Goal: Information Seeking & Learning: Learn about a topic

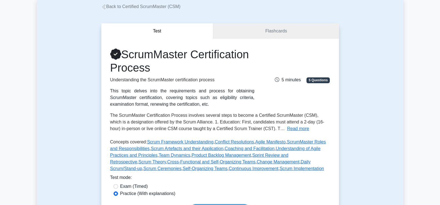
scroll to position [56, 0]
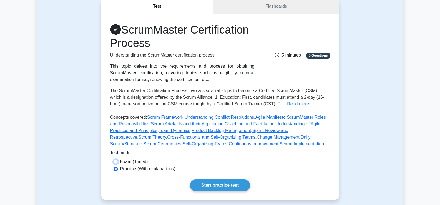
click at [115, 162] on input "Exam (Timed)" at bounding box center [116, 162] width 4 height 4
radio input "true"
click at [221, 186] on link "Start practice test" at bounding box center [220, 186] width 60 height 12
click at [116, 171] on input "Practice (With explanations)" at bounding box center [116, 169] width 4 height 4
radio input "true"
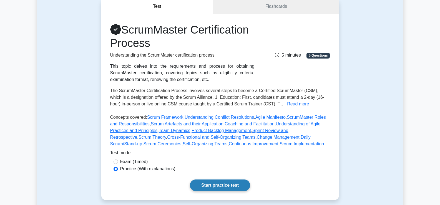
click at [220, 185] on link "Start practice test" at bounding box center [220, 186] width 60 height 12
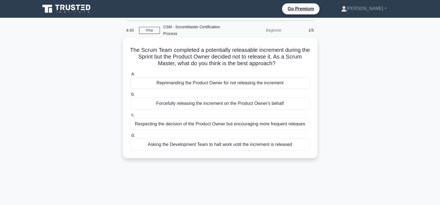
click at [155, 125] on div "Respecting the decision of the Product Owner but encouraging more frequent rele…" at bounding box center [220, 124] width 180 height 12
click at [130, 117] on input "c. Respecting the decision of the Product Owner but encouraging more frequent r…" at bounding box center [130, 115] width 0 height 4
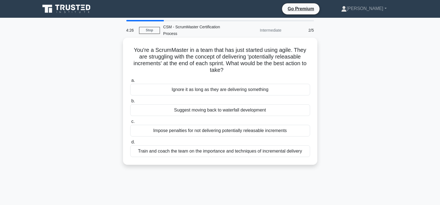
click at [215, 153] on div "Train and coach the team on the importance and techniques of incremental delive…" at bounding box center [220, 151] width 180 height 12
click at [130, 144] on input "d. Train and coach the team on the importance and techniques of incremental del…" at bounding box center [130, 142] width 0 height 4
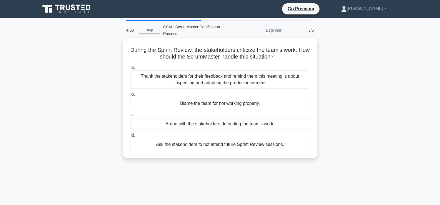
click at [208, 78] on div "Thank the stakeholders for their feedback and remind them this meeting is about…" at bounding box center [220, 79] width 180 height 18
click at [130, 69] on input "a. Thank the stakeholders for their feedback and remind them this meeting is ab…" at bounding box center [130, 67] width 0 height 4
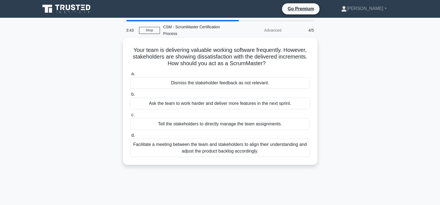
click at [223, 150] on div "Facilitate a meeting between the team and stakeholders to align their understan…" at bounding box center [220, 148] width 180 height 18
click at [130, 137] on input "d. Facilitate a meeting between the team and stakeholders to align their unders…" at bounding box center [130, 136] width 0 height 4
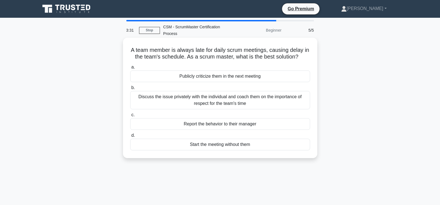
click at [223, 103] on div "Discuss the issue privately with the individual and coach them on the importanc…" at bounding box center [220, 100] width 180 height 18
click at [130, 90] on input "b. Discuss the issue privately with the individual and coach them on the import…" at bounding box center [130, 88] width 0 height 4
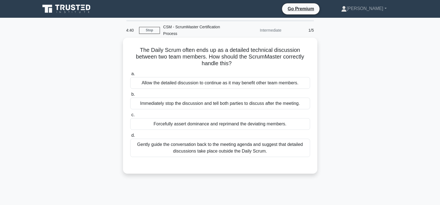
click at [227, 148] on div "Gently guide the conversation back to the meeting agenda and suggest that detai…" at bounding box center [220, 148] width 180 height 18
click at [130, 137] on input "d. Gently guide the conversation back to the meeting agenda and suggest that de…" at bounding box center [130, 136] width 0 height 4
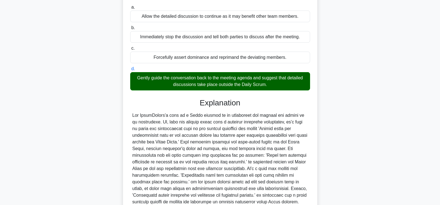
scroll to position [117, 0]
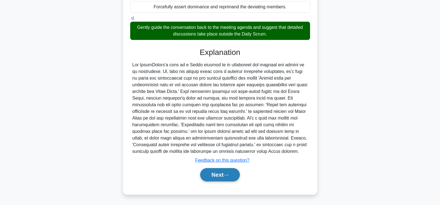
click at [215, 173] on button "Next" at bounding box center [220, 174] width 40 height 13
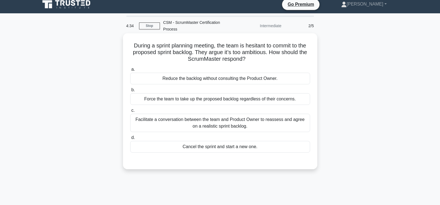
scroll to position [0, 0]
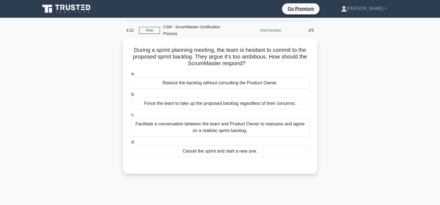
click at [222, 126] on div "Facilitate a conversation between the team and Product Owner to reassess and ag…" at bounding box center [220, 127] width 180 height 18
click at [130, 117] on input "c. Facilitate a conversation between the team and Product Owner to reassess and…" at bounding box center [130, 115] width 0 height 4
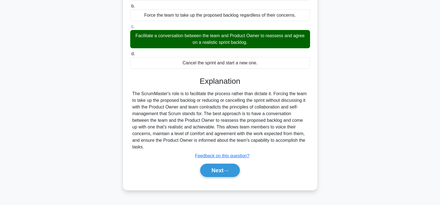
scroll to position [95, 0]
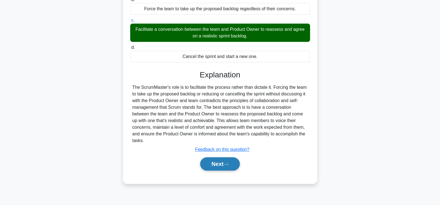
click at [215, 160] on button "Next" at bounding box center [220, 163] width 40 height 13
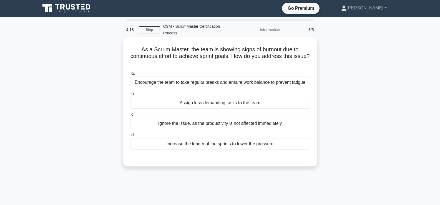
scroll to position [0, 0]
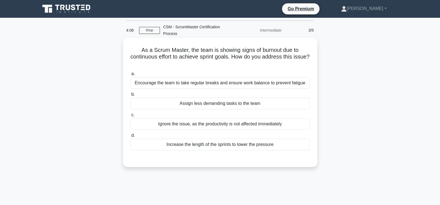
click at [220, 86] on div "Encourage the team to take regular breaks and ensure work balance to prevent fa…" at bounding box center [220, 83] width 180 height 12
click at [130, 76] on input "a. Encourage the team to take regular breaks and ensure work balance to prevent…" at bounding box center [130, 74] width 0 height 4
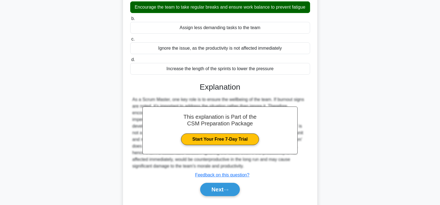
scroll to position [95, 0]
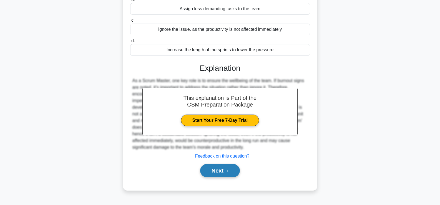
click at [220, 169] on button "Next" at bounding box center [220, 170] width 40 height 13
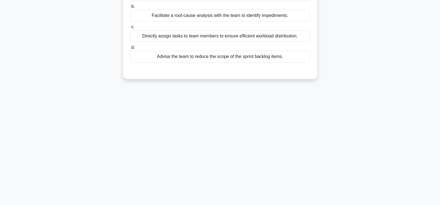
scroll to position [0, 0]
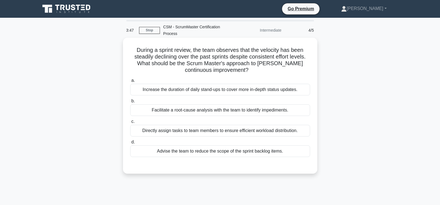
click at [224, 108] on div "Facilitate a root-cause analysis with the team to identify impediments." at bounding box center [220, 110] width 180 height 12
click at [130, 103] on input "b. Facilitate a root-cause analysis with the team to identify impediments." at bounding box center [130, 101] width 0 height 4
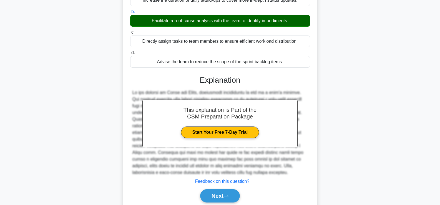
scroll to position [111, 0]
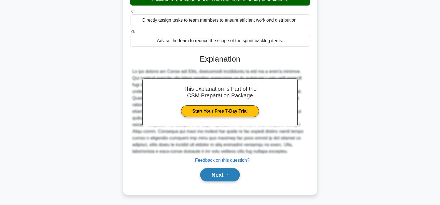
click at [219, 175] on button "Next" at bounding box center [220, 174] width 40 height 13
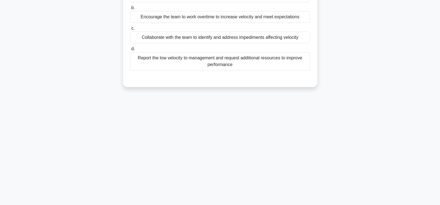
scroll to position [0, 0]
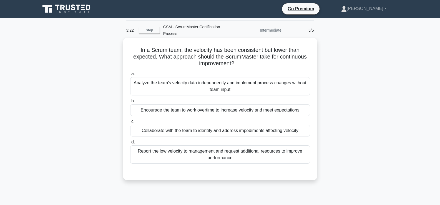
click at [218, 130] on div "Collaborate with the team to identify and address impediments affecting velocity" at bounding box center [220, 131] width 180 height 12
click at [130, 124] on input "c. Collaborate with the team to identify and address impediments affecting velo…" at bounding box center [130, 122] width 0 height 4
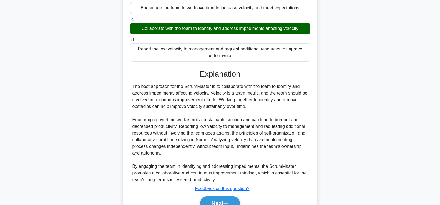
scroll to position [111, 0]
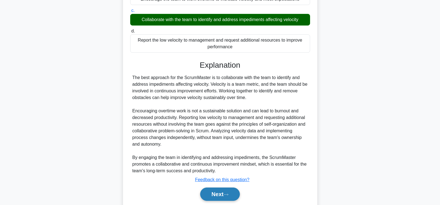
click at [215, 195] on button "Next" at bounding box center [220, 194] width 40 height 13
